Goal: Task Accomplishment & Management: Manage account settings

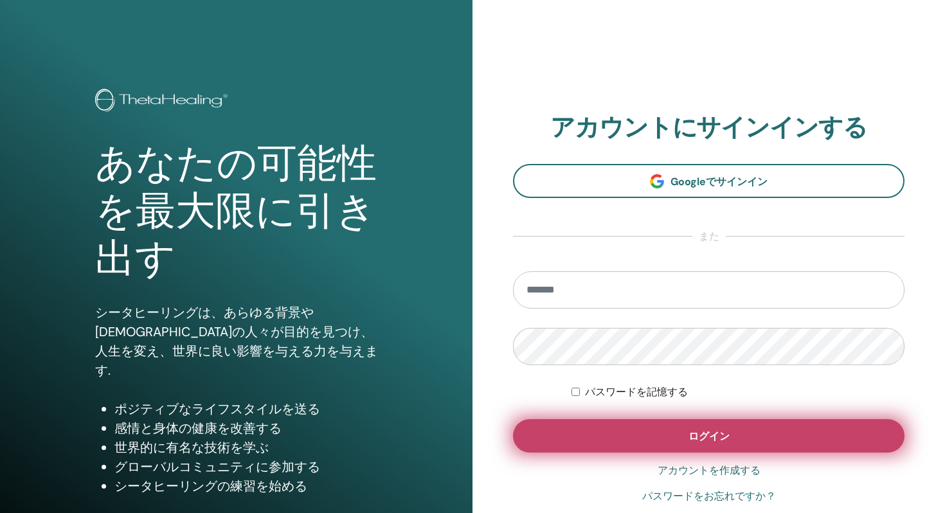
type input "**********"
click at [639, 446] on button "ログイン" at bounding box center [709, 435] width 392 height 33
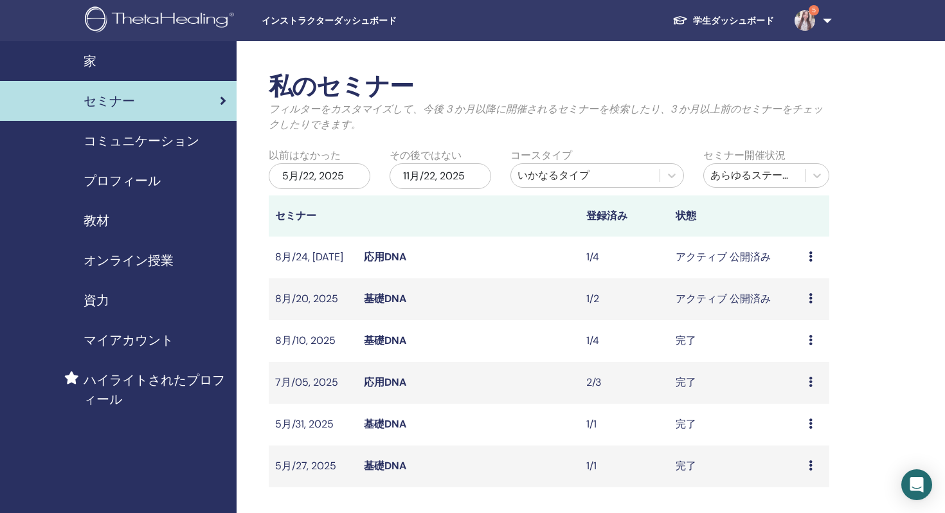
click at [365, 297] on link "基礎DNA" at bounding box center [385, 299] width 42 height 14
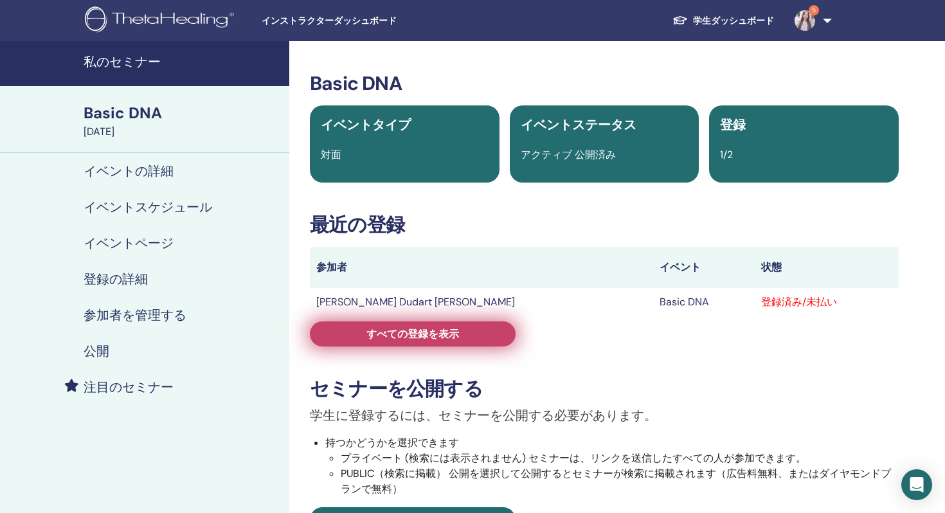
click at [459, 334] on link "すべての登録を表示" at bounding box center [413, 334] width 206 height 25
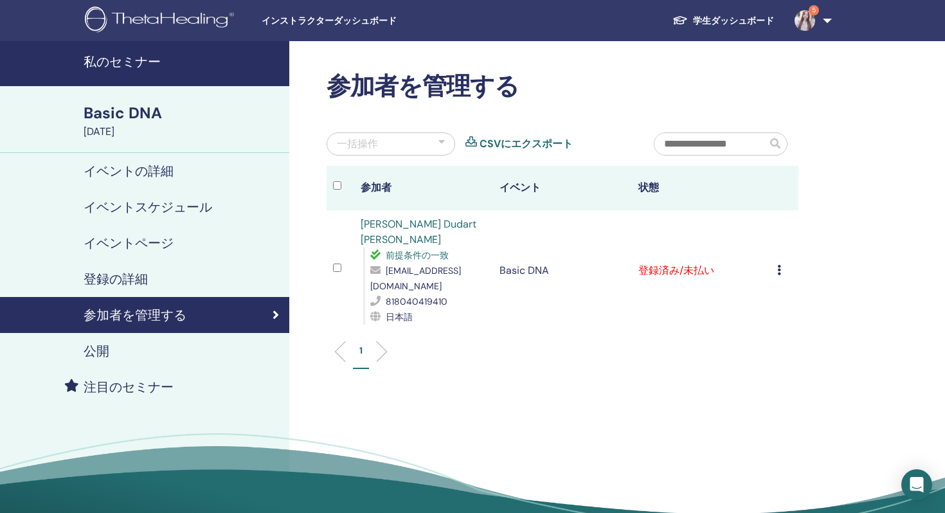
click at [784, 263] on div "登録をキャンセルする 自動認証しない 有料としてマーク 未払いとしてマーク 不在としてマーク 完了して認定する 証明書のダウンロード" at bounding box center [784, 270] width 15 height 15
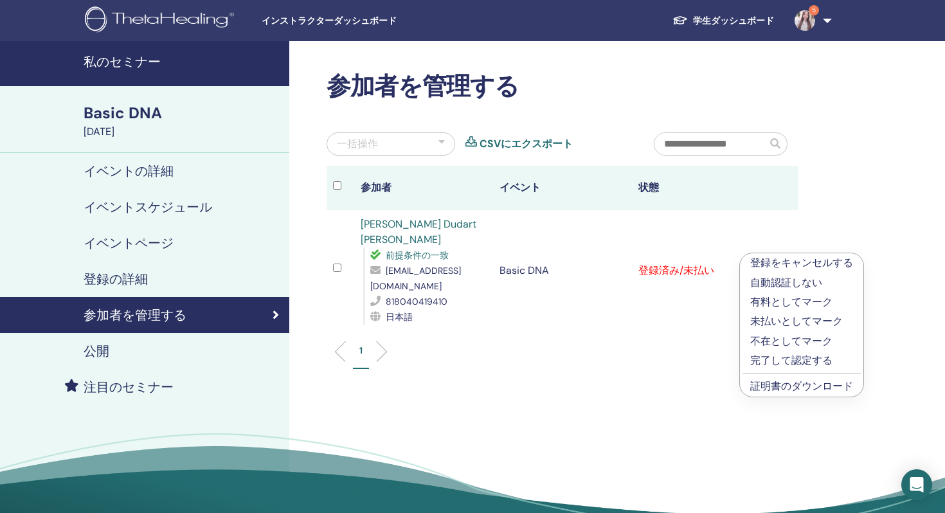
click at [787, 361] on p "完了して認定する" at bounding box center [801, 360] width 103 height 15
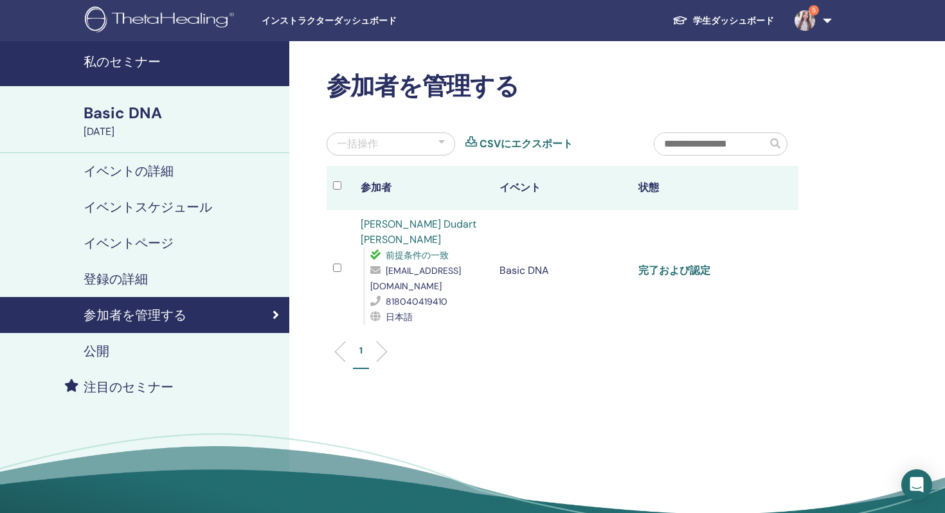
click at [671, 264] on link "完了および認定" at bounding box center [675, 271] width 72 height 14
